Goal: Information Seeking & Learning: Learn about a topic

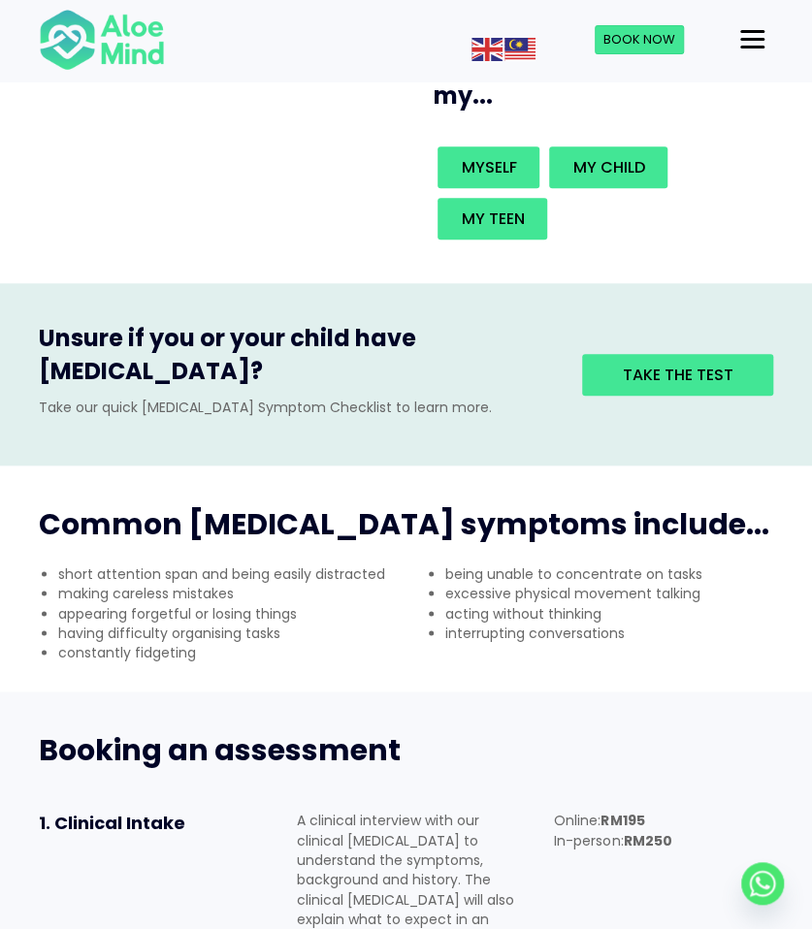
scroll to position [582, 0]
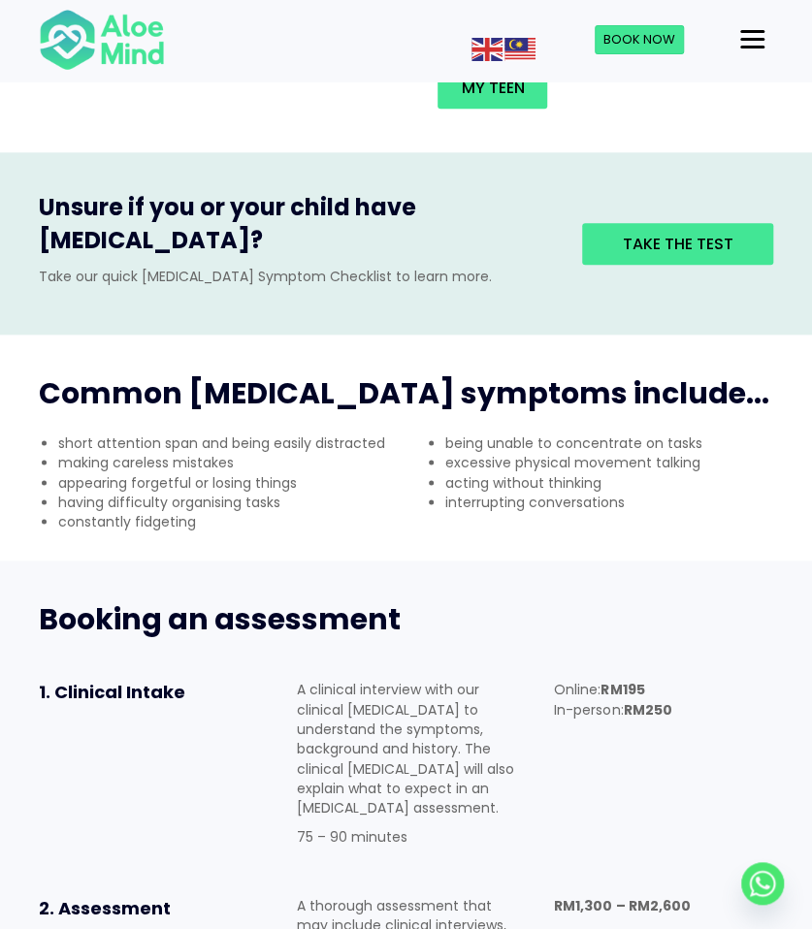
click at [177, 434] on li "short attention span and being easily distracted" at bounding box center [232, 443] width 348 height 19
click at [176, 434] on li "short attention span and being easily distracted" at bounding box center [232, 443] width 348 height 19
click at [172, 473] on li "appearing forgetful or losing things" at bounding box center [232, 482] width 348 height 19
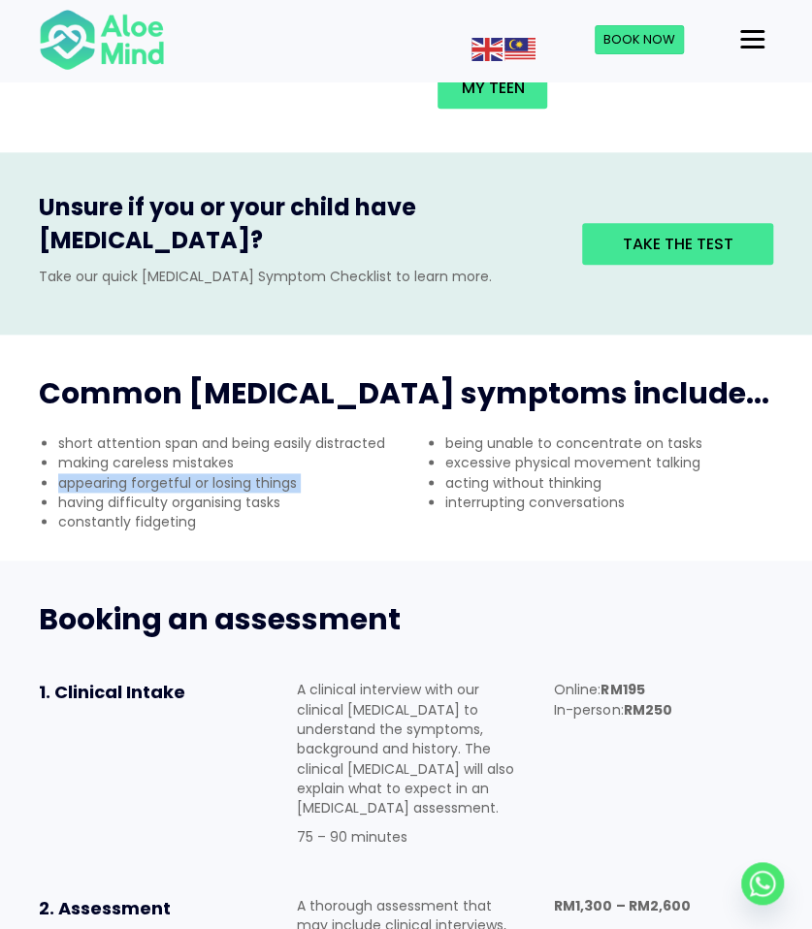
click at [172, 473] on li "appearing forgetful or losing things" at bounding box center [232, 482] width 348 height 19
click at [506, 493] on li "interrupting conversations" at bounding box center [619, 502] width 348 height 19
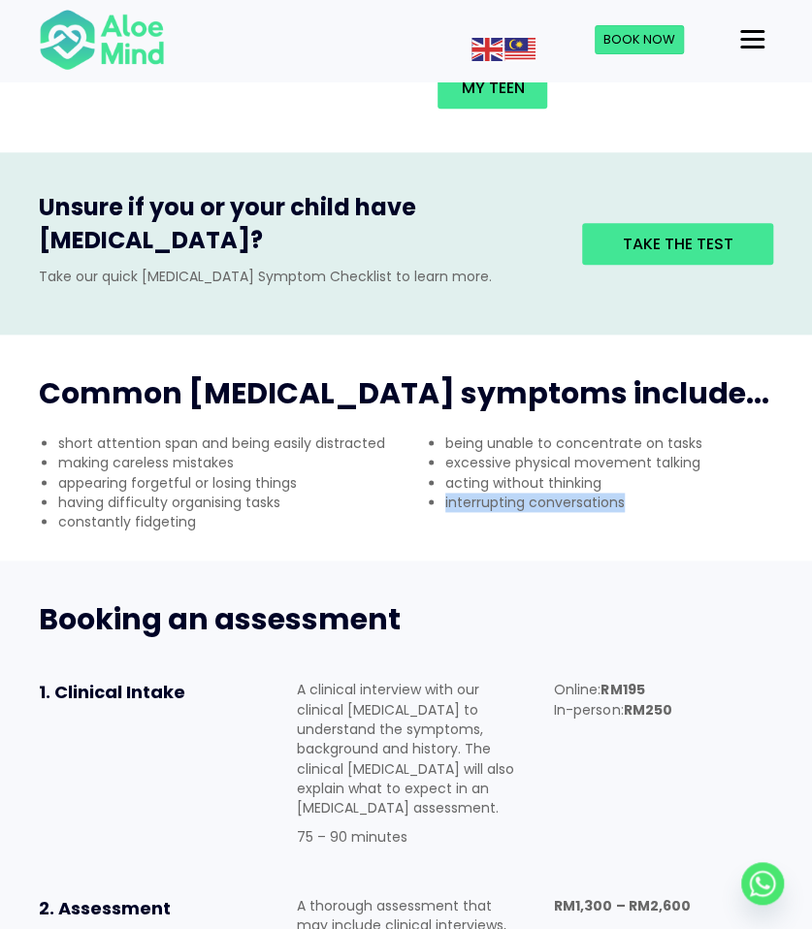
click at [506, 493] on li "interrupting conversations" at bounding box center [619, 502] width 348 height 19
click at [502, 434] on li "being unable to concentrate on tasks" at bounding box center [619, 443] width 348 height 19
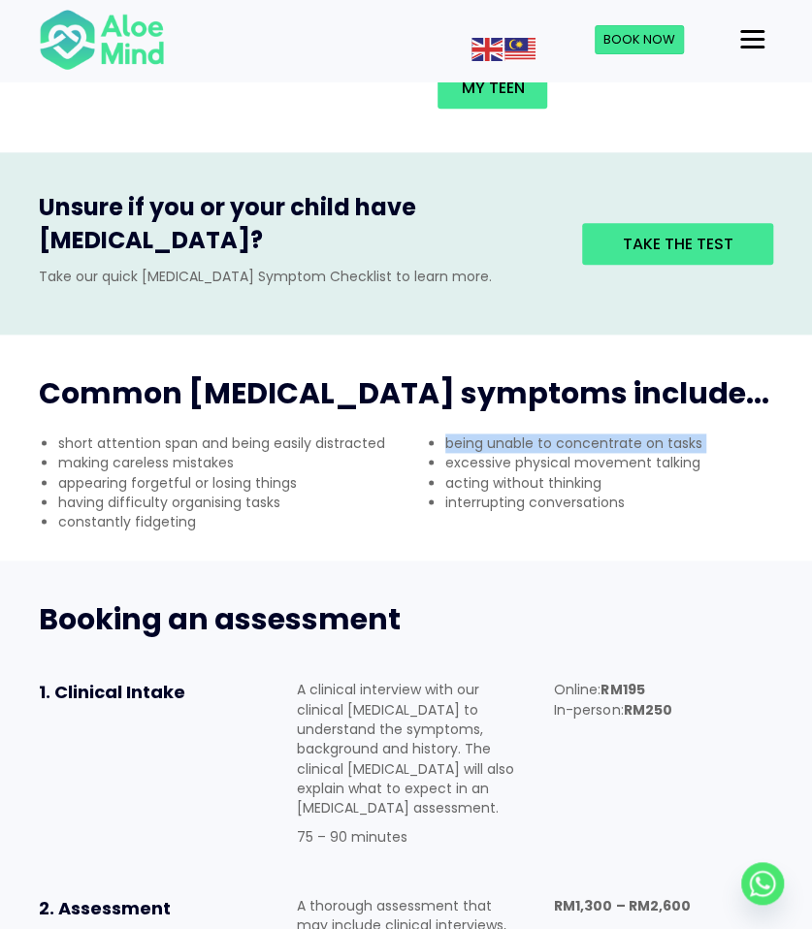
click at [502, 434] on li "being unable to concentrate on tasks" at bounding box center [619, 443] width 348 height 19
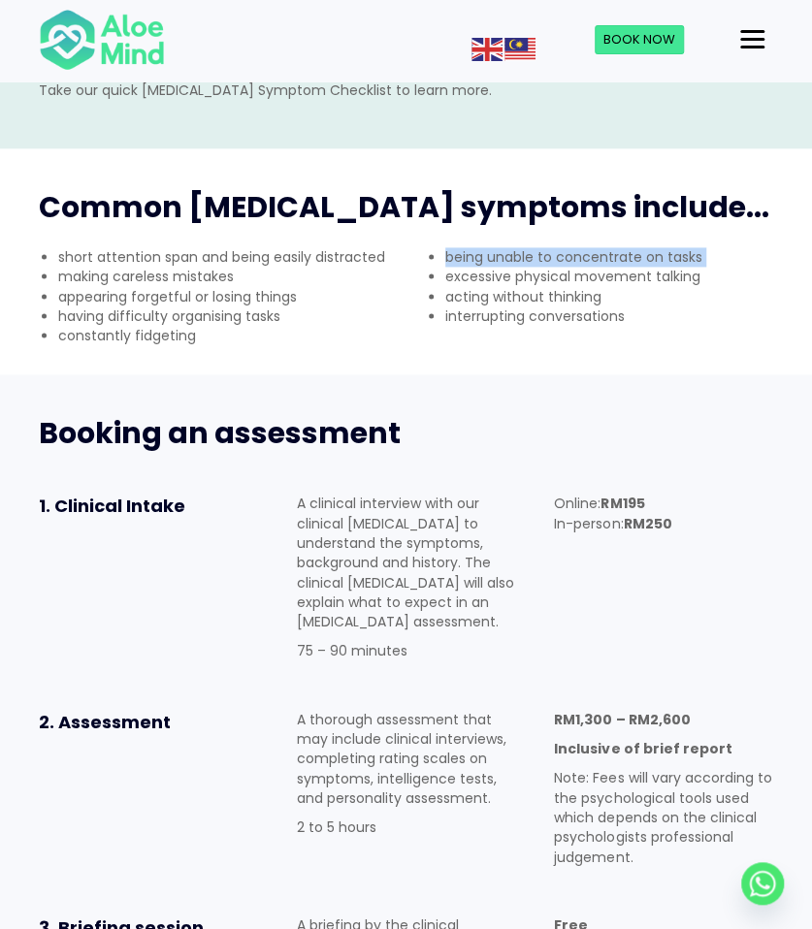
scroll to position [776, 0]
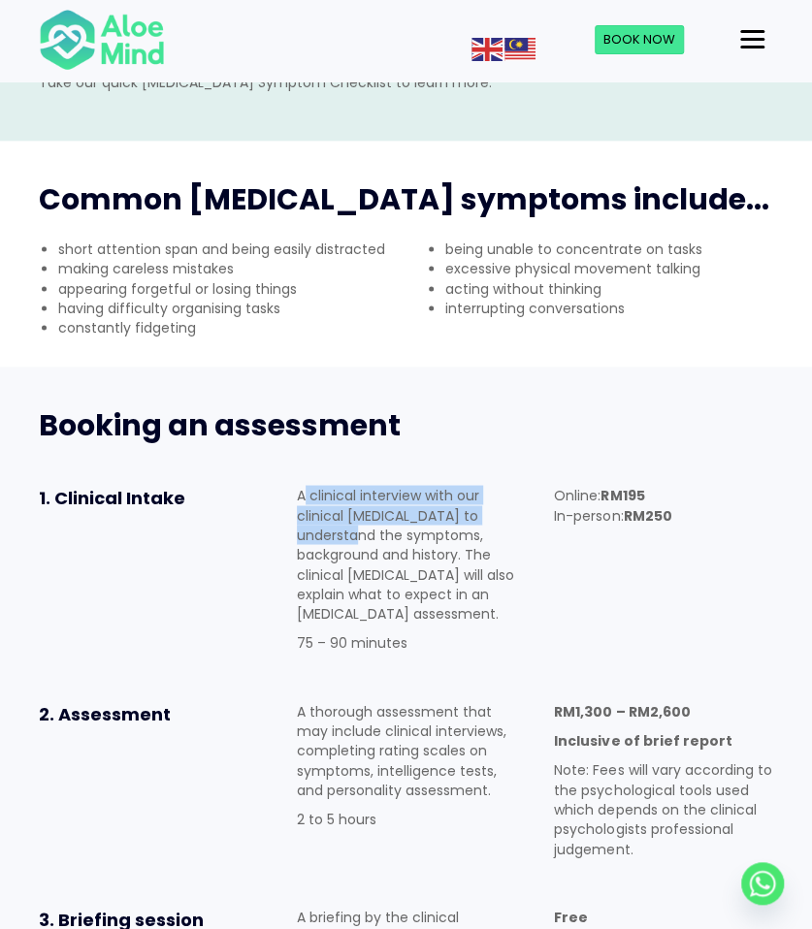
drag, startPoint x: 306, startPoint y: 415, endPoint x: 371, endPoint y: 456, distance: 76.7
click at [371, 485] on p "A clinical interview with our clinical [MEDICAL_DATA] to understand the symptom…" at bounding box center [406, 554] width 219 height 138
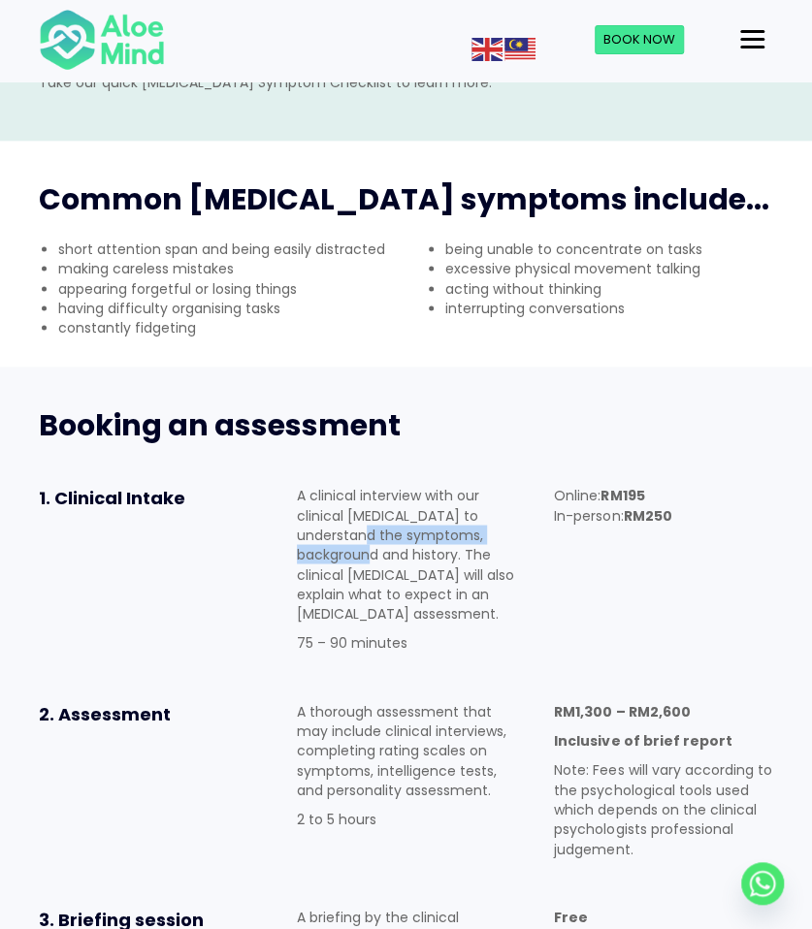
drag, startPoint x: 377, startPoint y: 454, endPoint x: 382, endPoint y: 478, distance: 24.7
click at [382, 485] on p "A clinical interview with our clinical [MEDICAL_DATA] to understand the symptom…" at bounding box center [406, 554] width 219 height 138
drag, startPoint x: 382, startPoint y: 478, endPoint x: 382, endPoint y: 496, distance: 17.5
click at [382, 496] on p "A clinical interview with our clinical [MEDICAL_DATA] to understand the symptom…" at bounding box center [406, 554] width 219 height 138
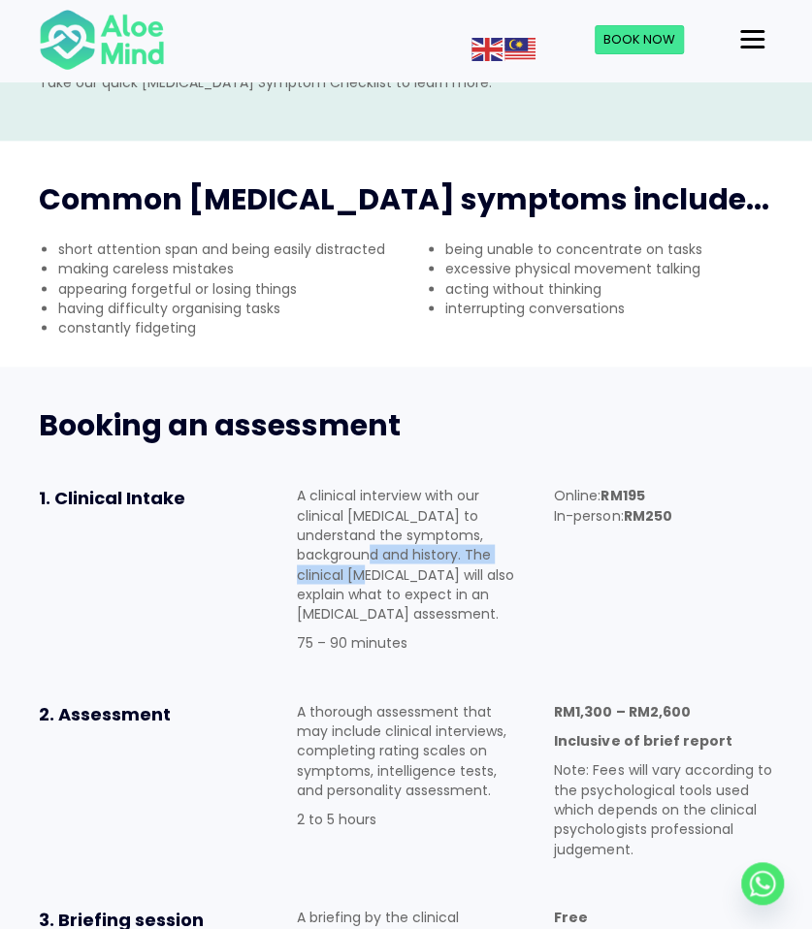
click at [382, 496] on p "A clinical interview with our clinical [MEDICAL_DATA] to understand the symptom…" at bounding box center [406, 554] width 219 height 138
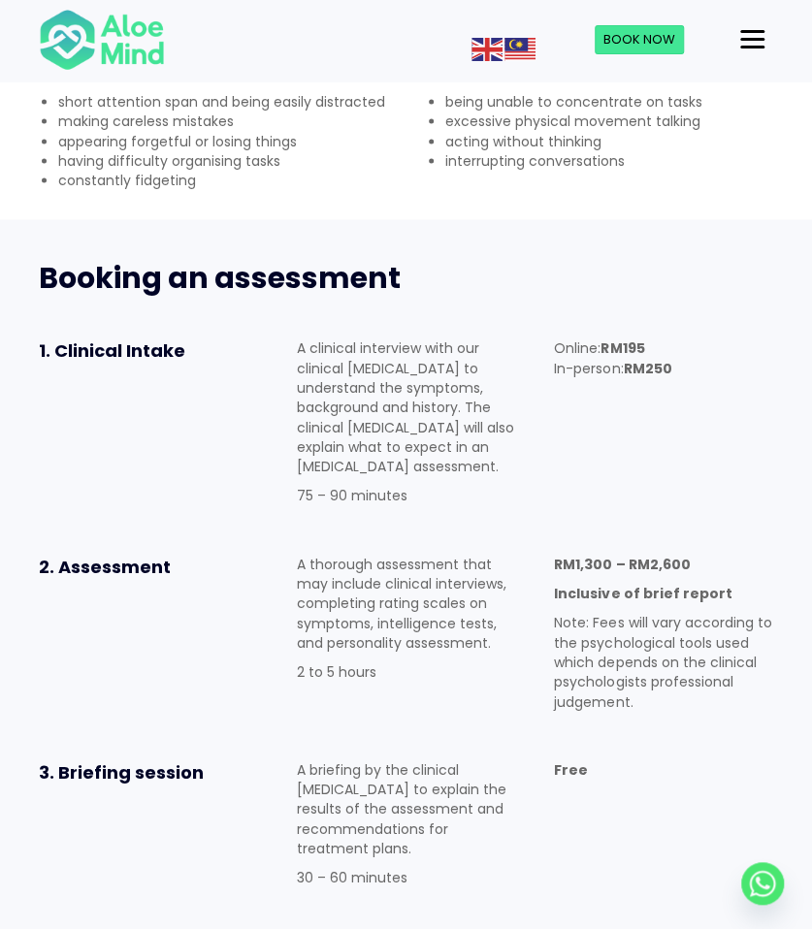
scroll to position [970, 0]
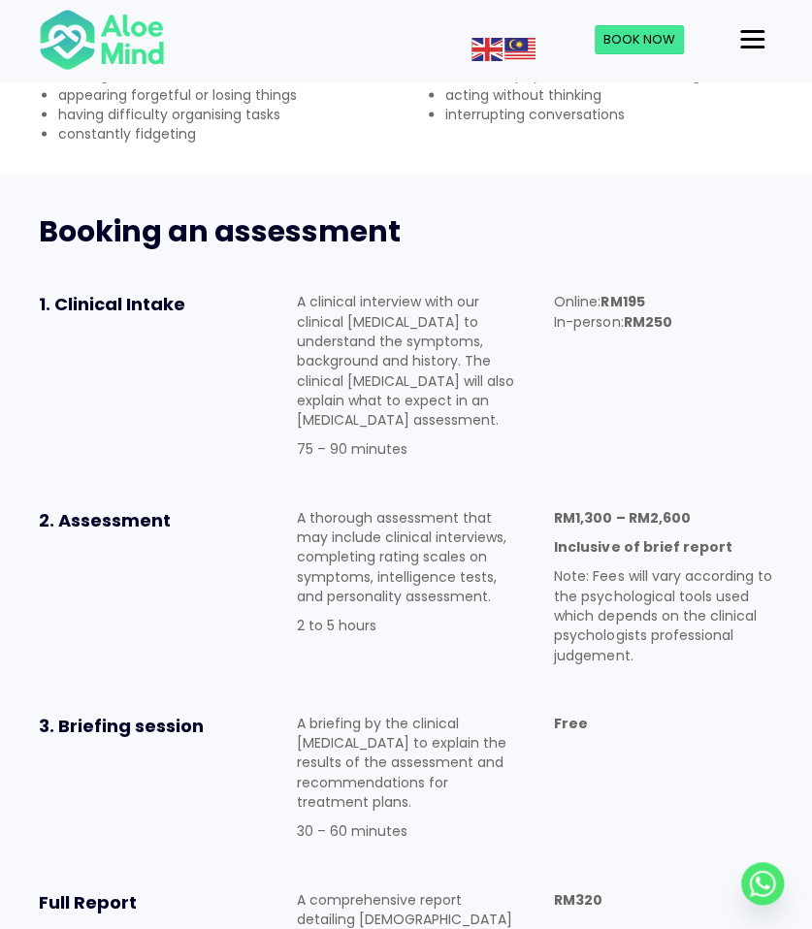
click at [409, 507] on p "A thorough assessment that may include clinical interviews, completing rating s…" at bounding box center [406, 556] width 219 height 98
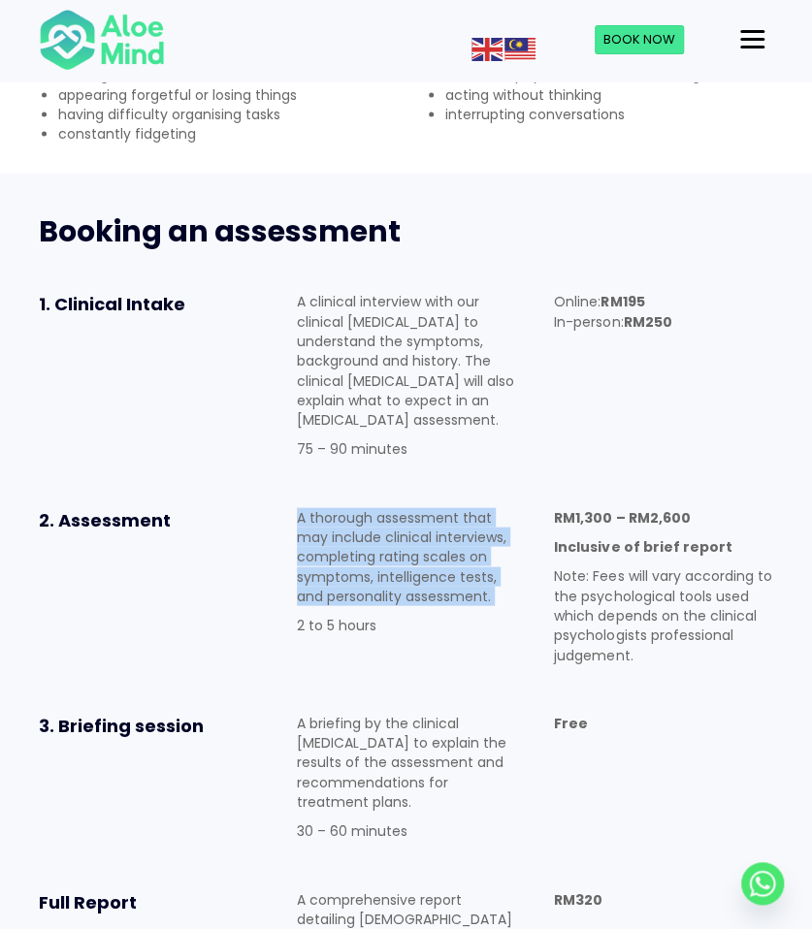
click at [409, 507] on p "A thorough assessment that may include clinical interviews, completing rating s…" at bounding box center [406, 556] width 219 height 98
click at [411, 507] on p "A thorough assessment that may include clinical interviews, completing rating s…" at bounding box center [406, 556] width 219 height 98
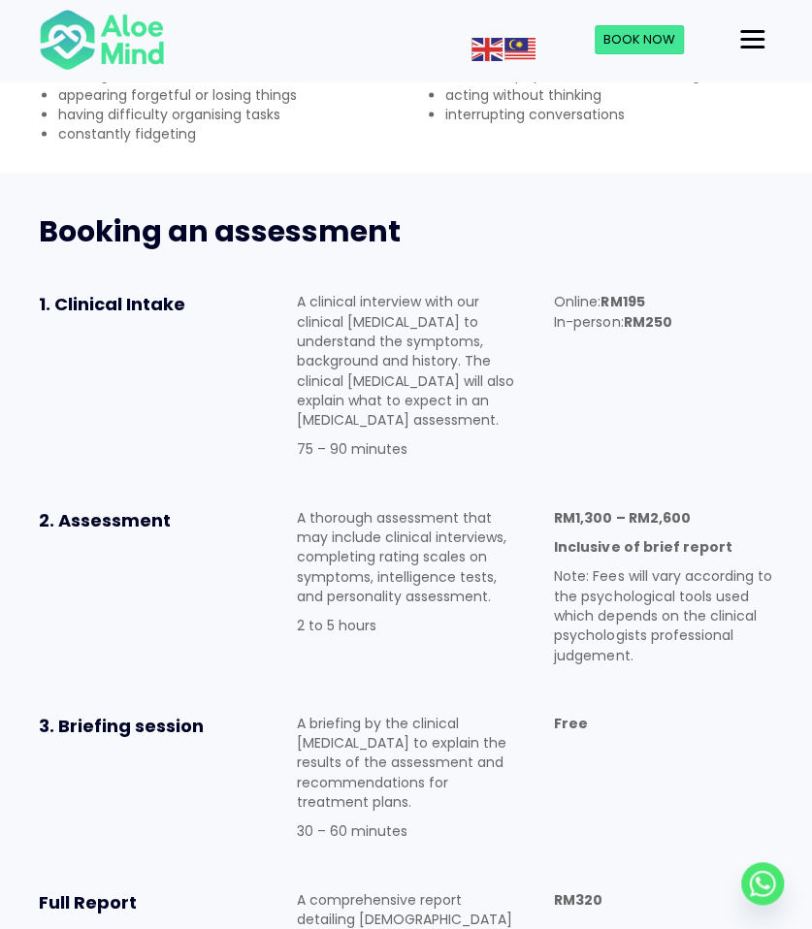
click at [386, 507] on p "A thorough assessment that may include clinical interviews, completing rating s…" at bounding box center [406, 556] width 219 height 98
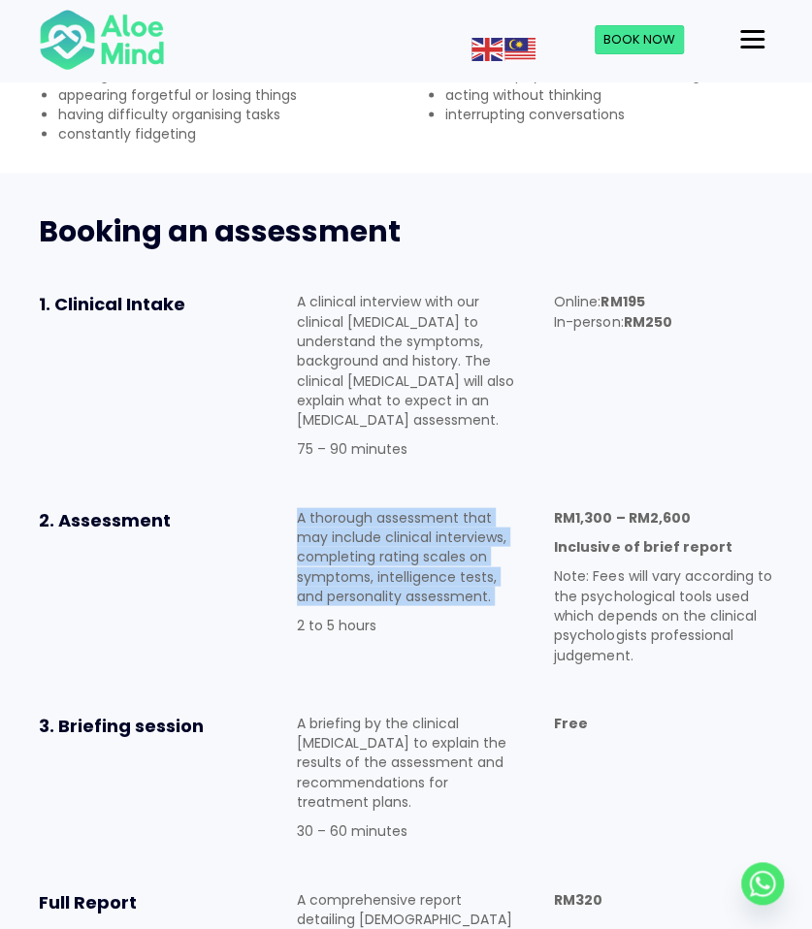
click at [386, 507] on p "A thorough assessment that may include clinical interviews, completing rating s…" at bounding box center [406, 556] width 219 height 98
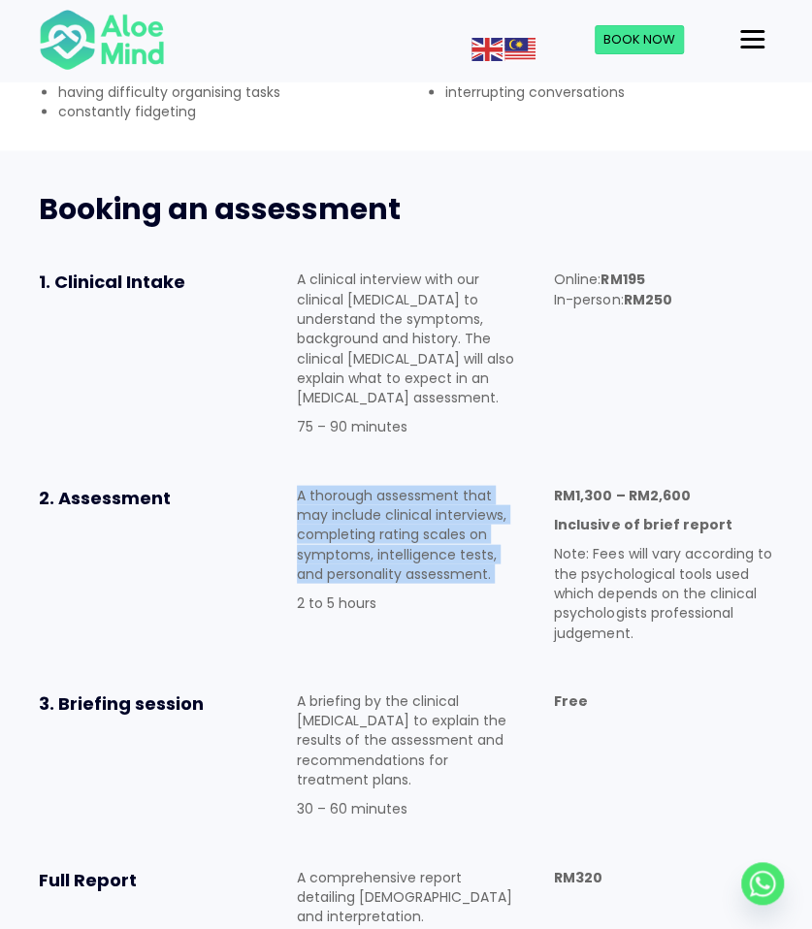
scroll to position [993, 0]
click at [386, 484] on p "A thorough assessment that may include clinical interviews, completing rating s…" at bounding box center [406, 533] width 219 height 98
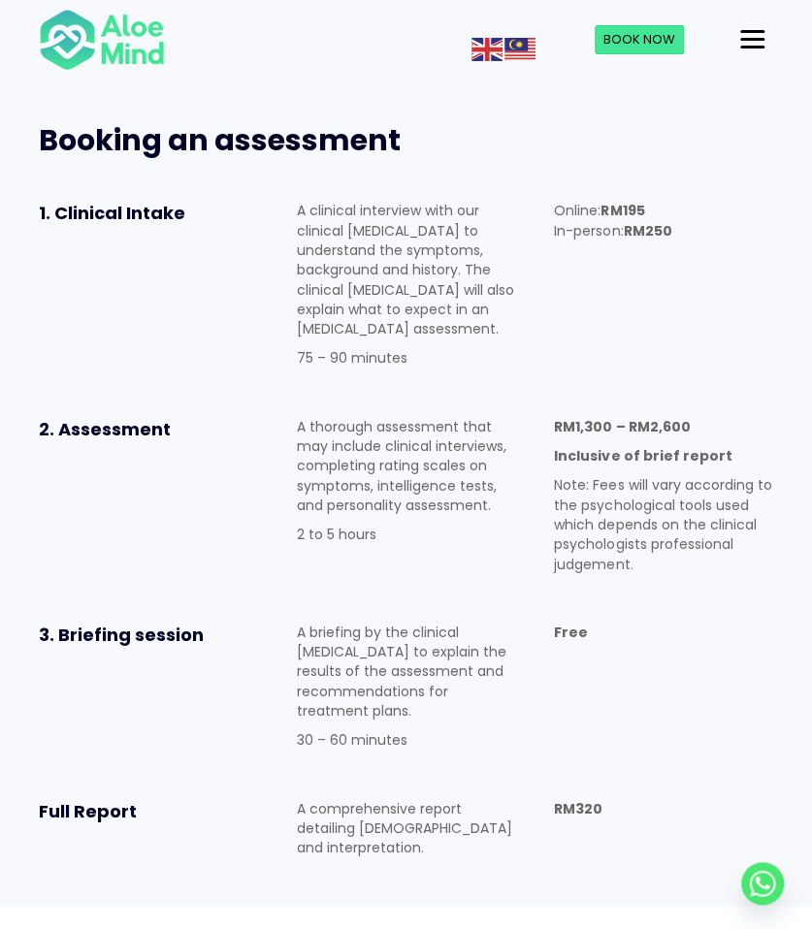
scroll to position [1065, 0]
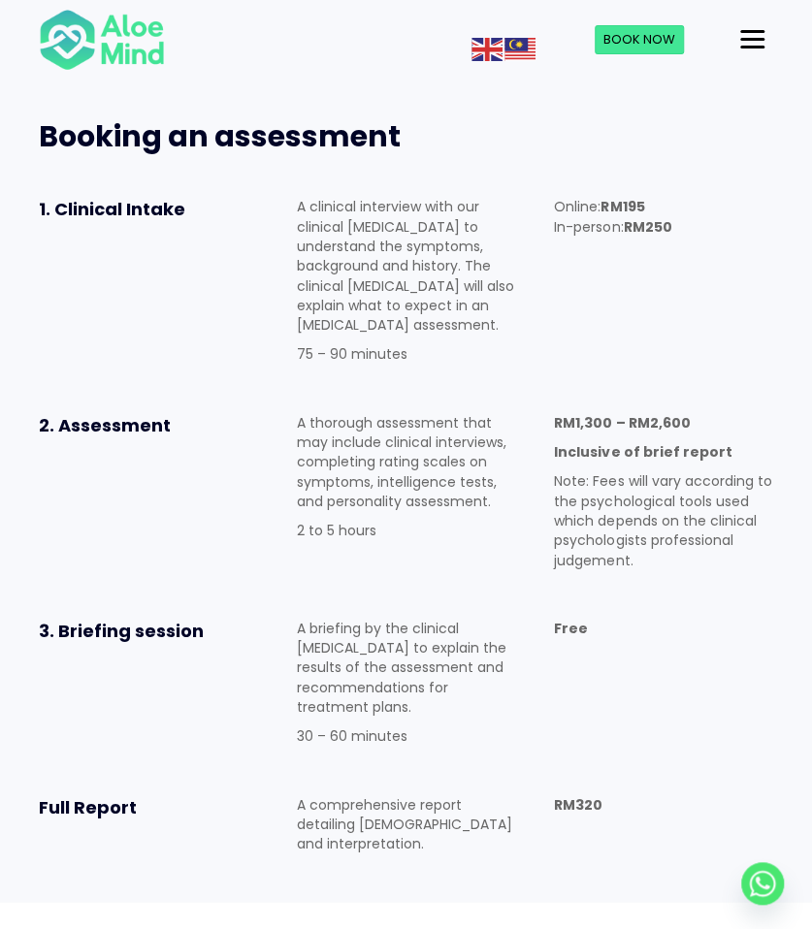
click at [359, 618] on p "A briefing by the clinical [MEDICAL_DATA] to explain the results of the assessm…" at bounding box center [406, 667] width 219 height 98
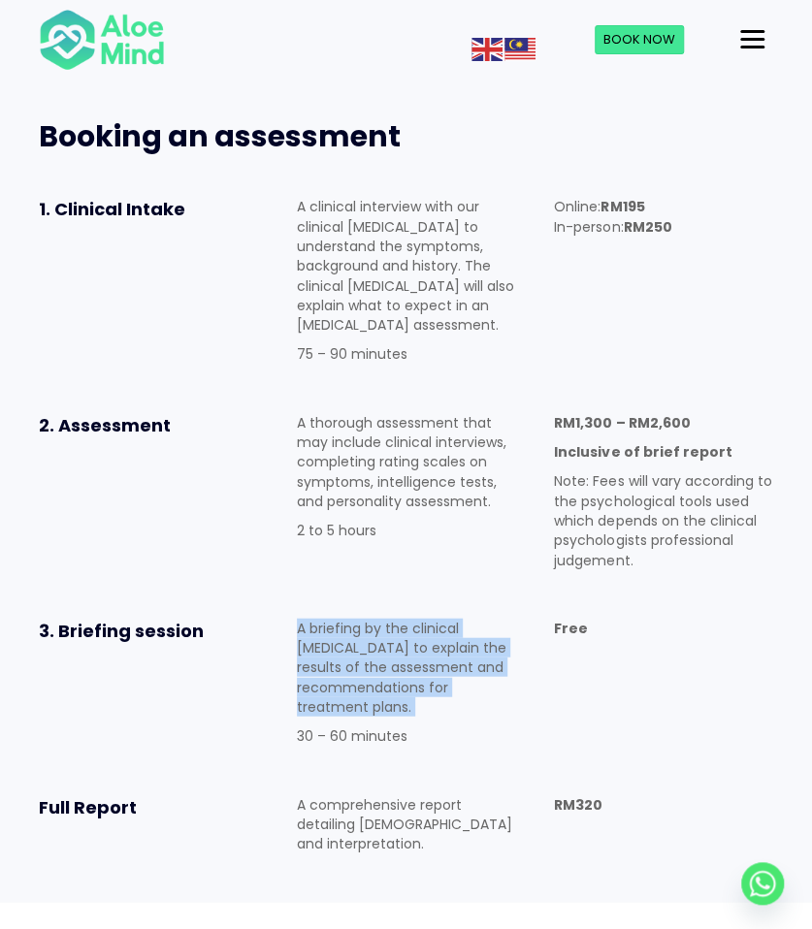
click at [359, 618] on p "A briefing by the clinical [MEDICAL_DATA] to explain the results of the assessm…" at bounding box center [406, 667] width 219 height 98
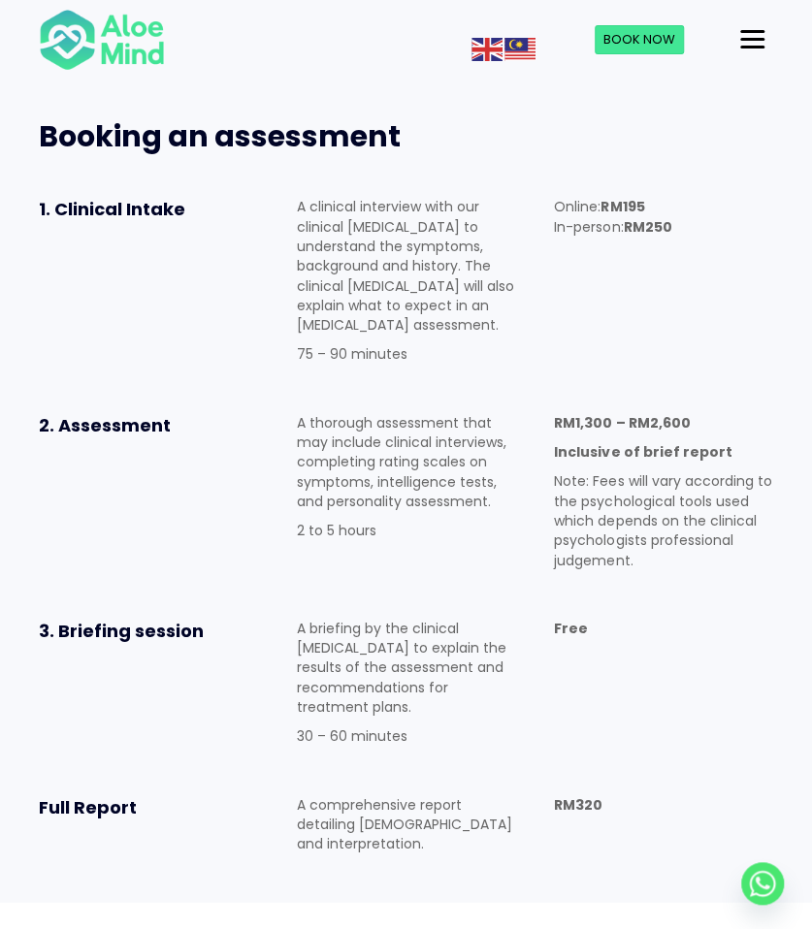
click at [663, 470] on p "Note: Fees will vary according to the psychological tools used which depends on…" at bounding box center [663, 519] width 219 height 98
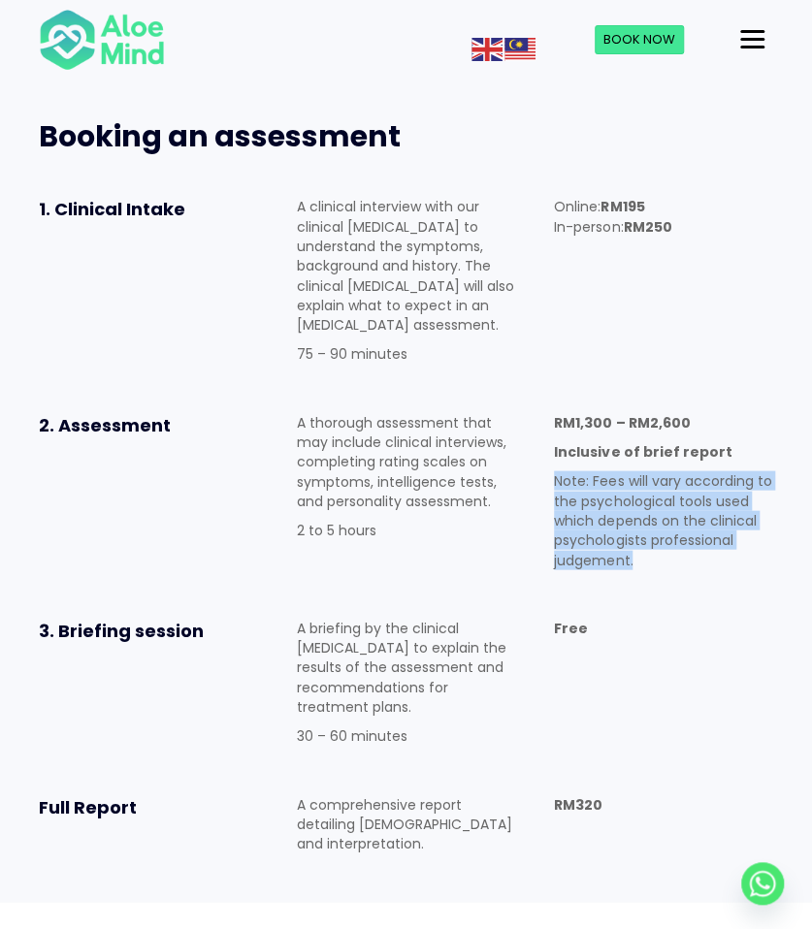
click at [663, 470] on p "Note: Fees will vary according to the psychological tools used which depends on…" at bounding box center [663, 519] width 219 height 98
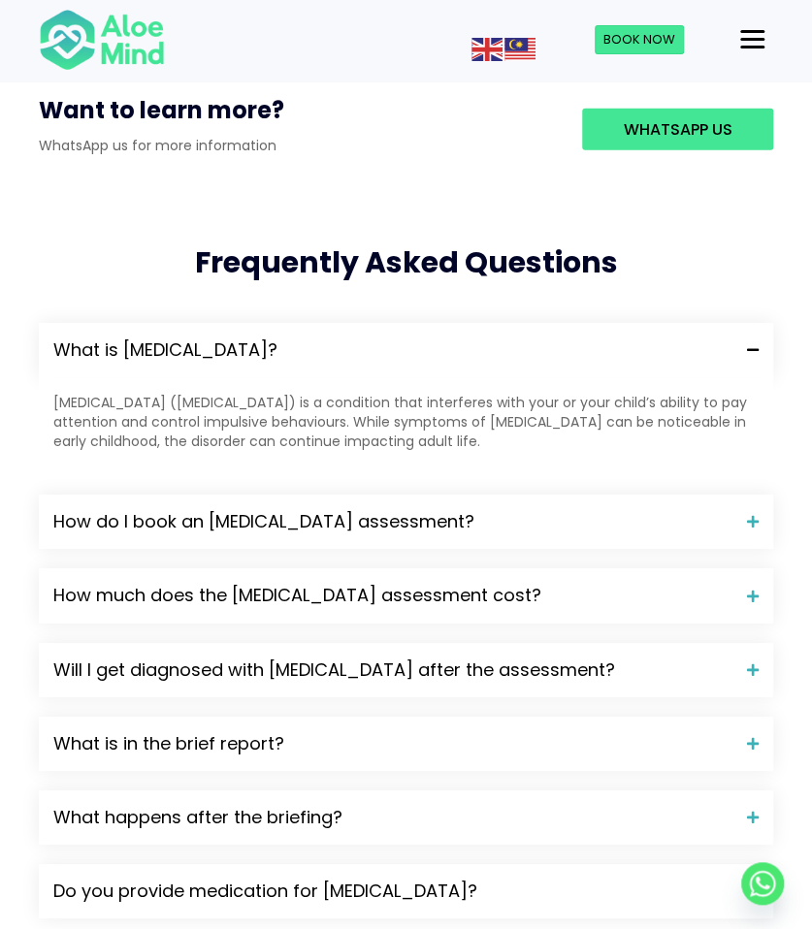
scroll to position [1913, 0]
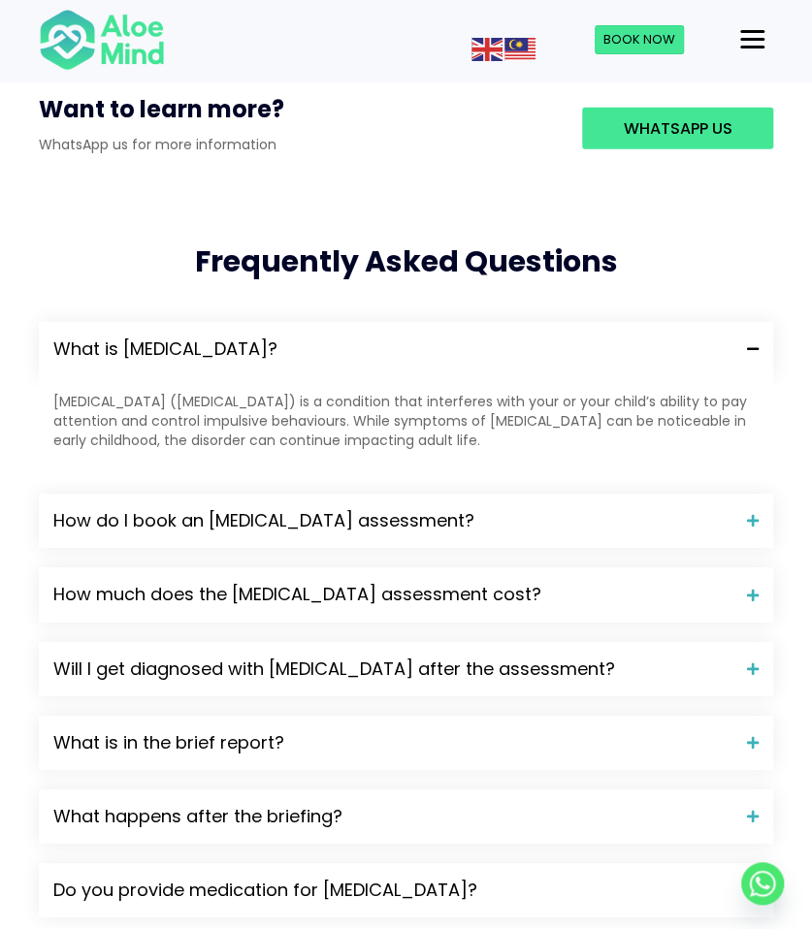
click at [663, 494] on div "How do I book an [MEDICAL_DATA] assessment?" at bounding box center [406, 521] width 734 height 54
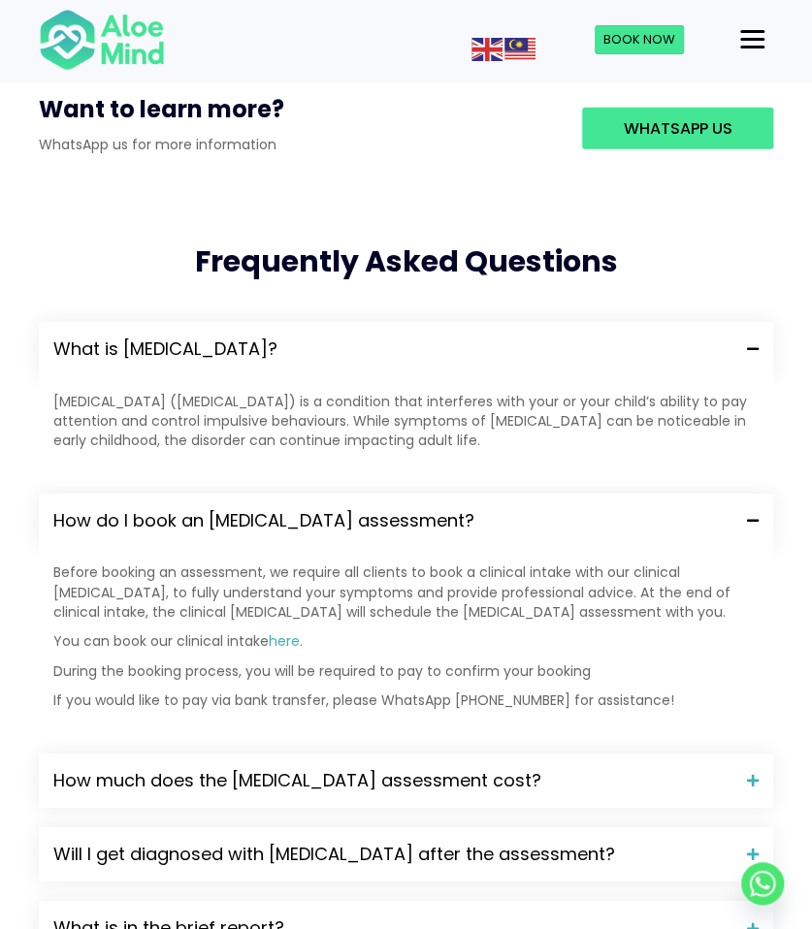
click at [663, 494] on div "How do I book an [MEDICAL_DATA] assessment?" at bounding box center [406, 521] width 734 height 54
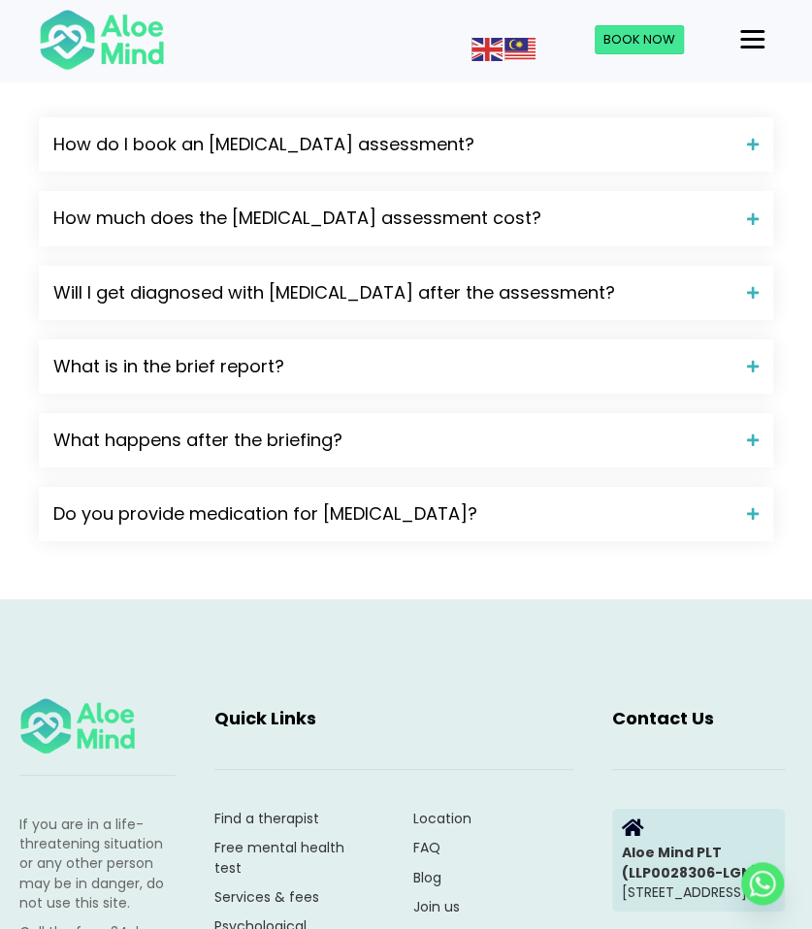
scroll to position [2339, 0]
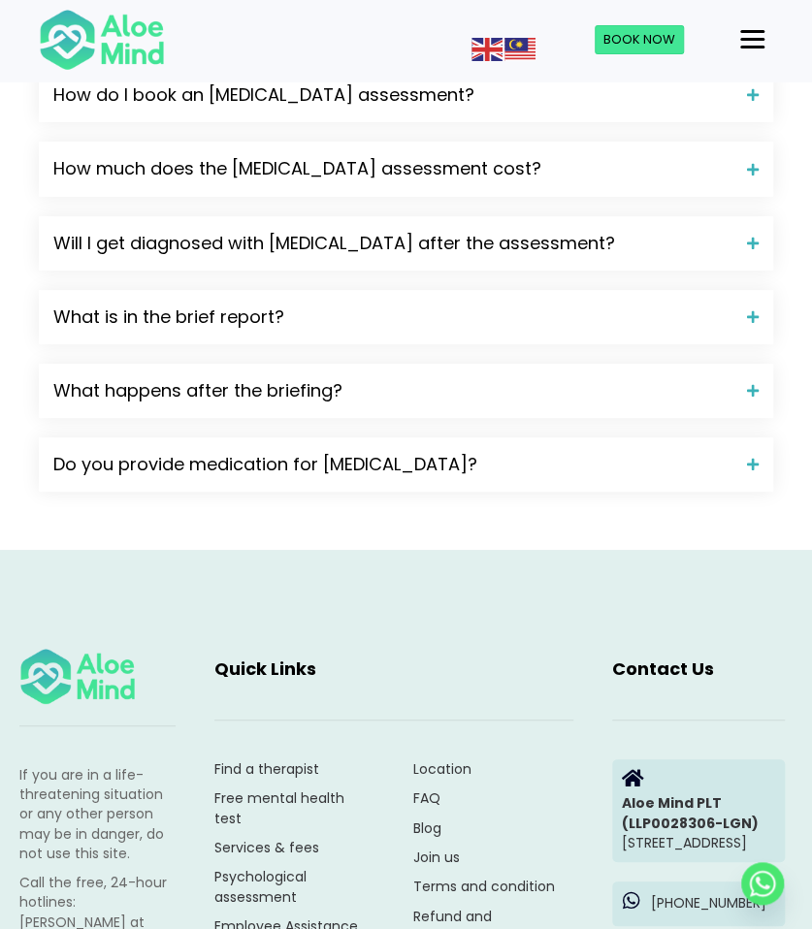
click at [663, 414] on div "What is ADHD? Attention-deficit hyperactivity disorder (ADHD) is a condition th…" at bounding box center [406, 203] width 734 height 615
click at [665, 452] on span "Do you provide medication for [MEDICAL_DATA]?" at bounding box center [392, 464] width 679 height 25
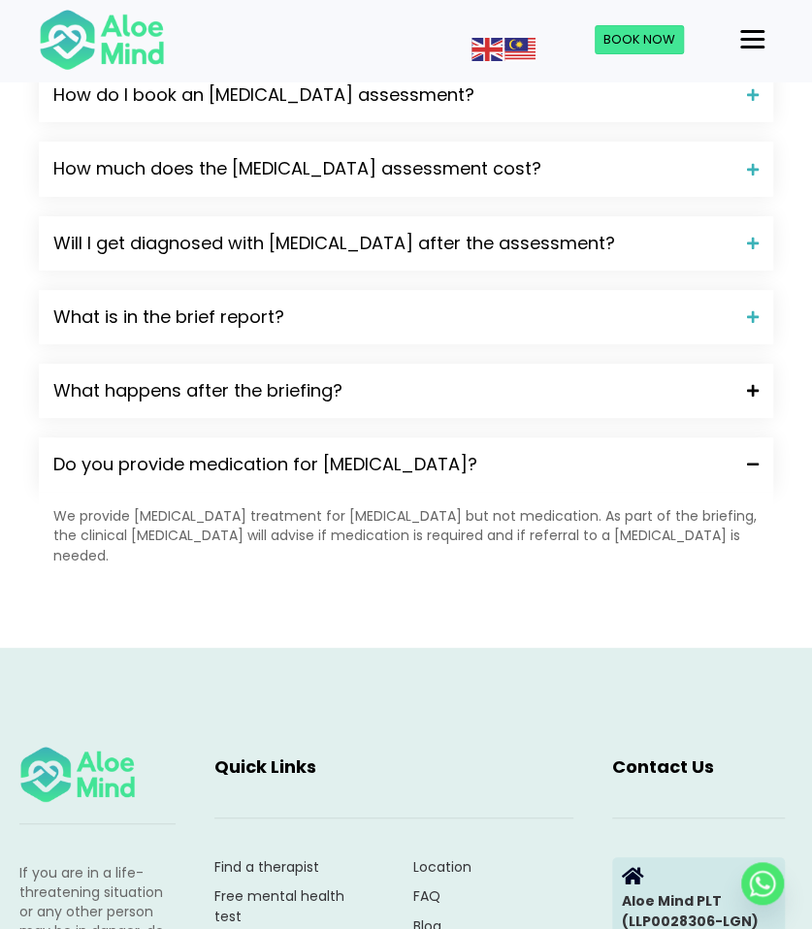
click at [615, 378] on span "What happens after the briefing?" at bounding box center [392, 390] width 679 height 25
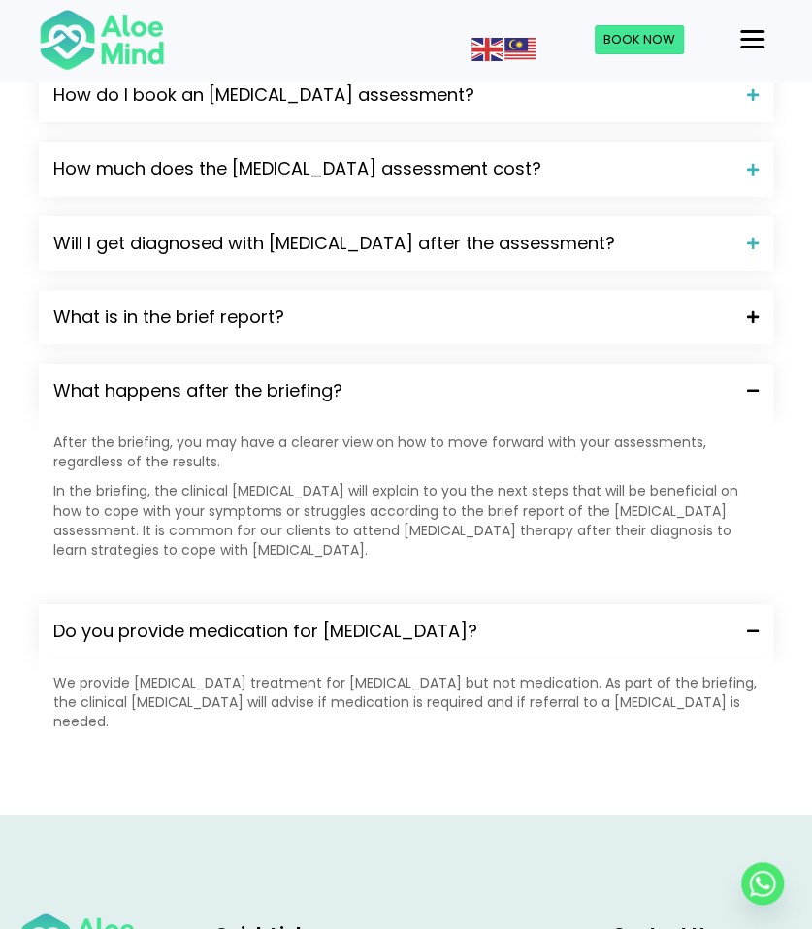
click at [617, 305] on span "What is in the brief report?" at bounding box center [392, 317] width 679 height 25
